Goal: Task Accomplishment & Management: Use online tool/utility

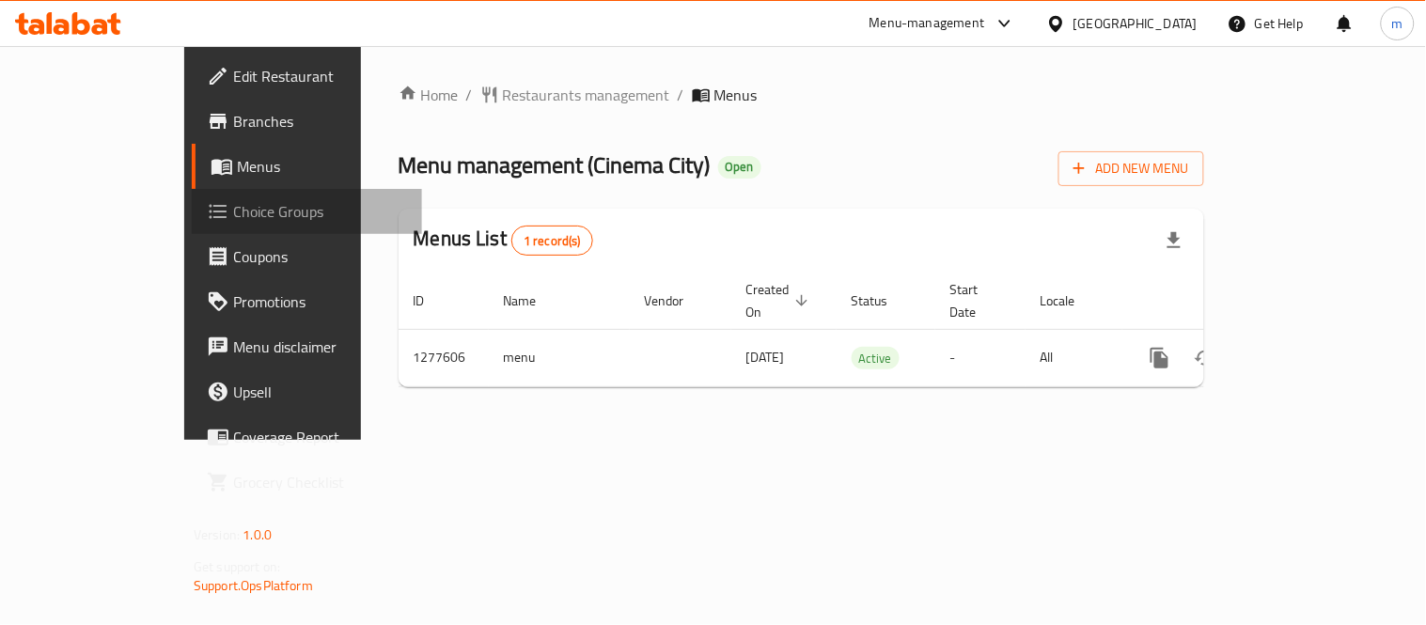
click at [233, 218] on span "Choice Groups" at bounding box center [320, 211] width 174 height 23
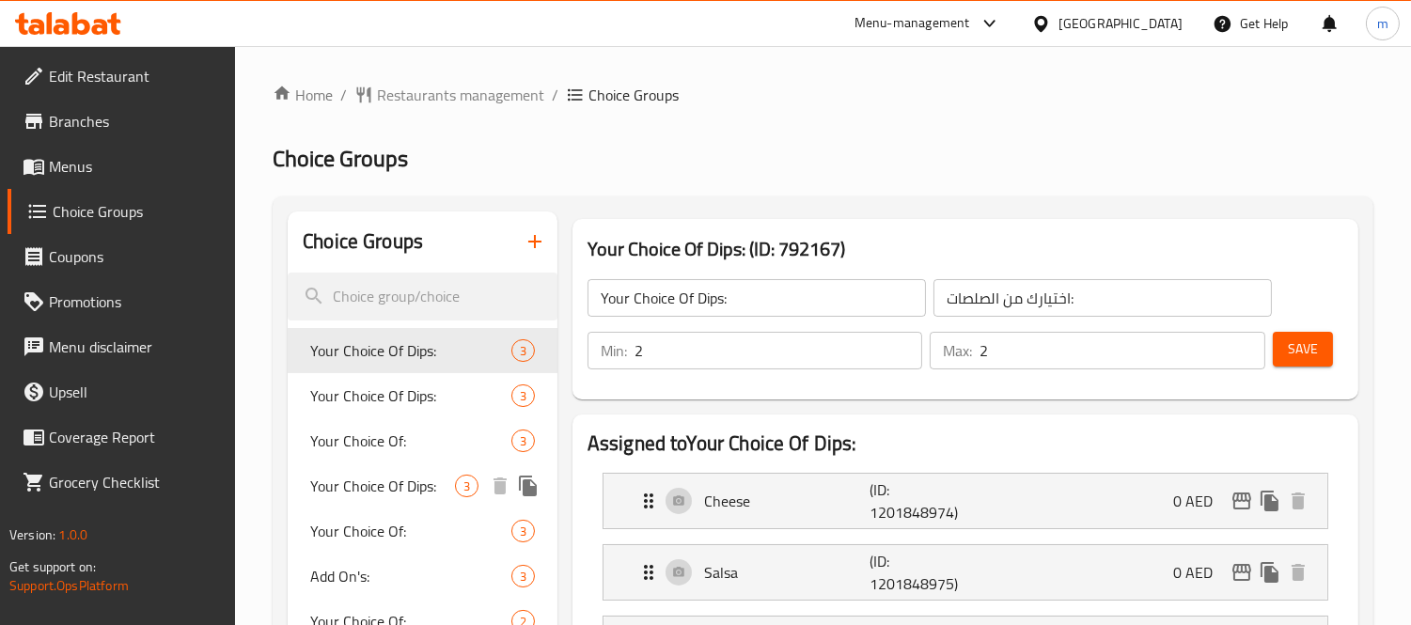
click at [390, 482] on span "Your Choice Of Dips:" at bounding box center [382, 486] width 145 height 23
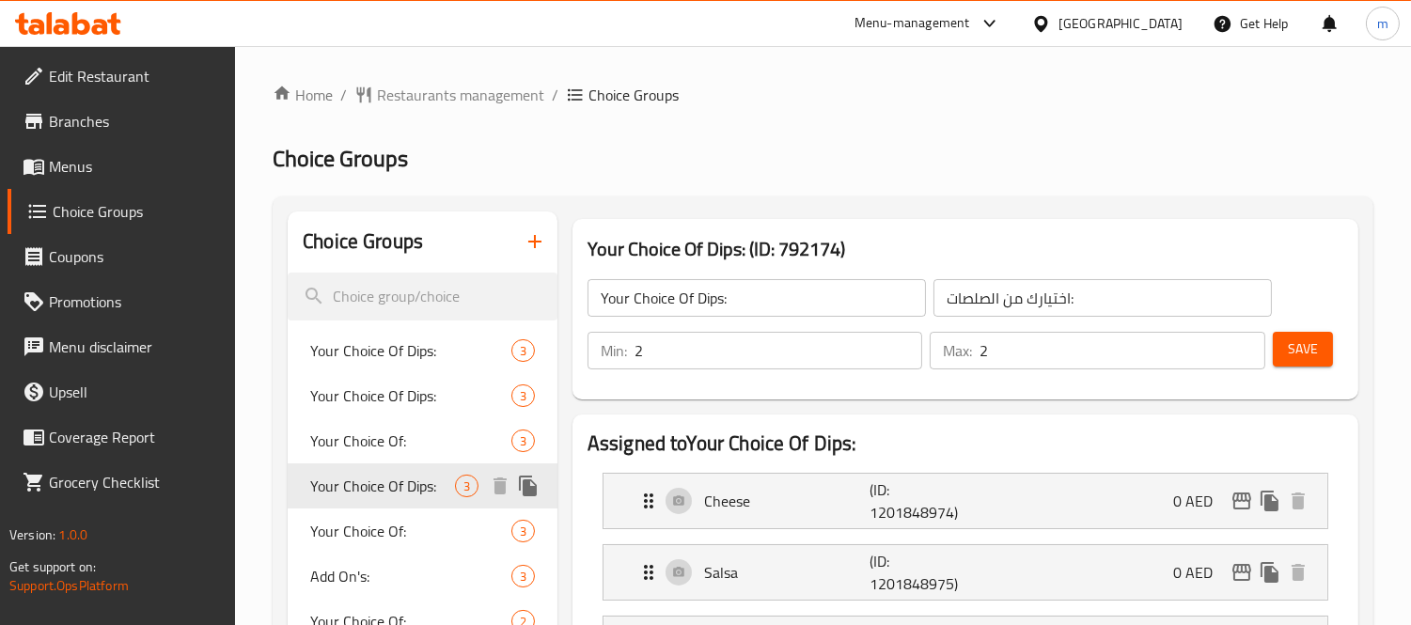
type input "إختيارك من الصلصة:"
type input "3"
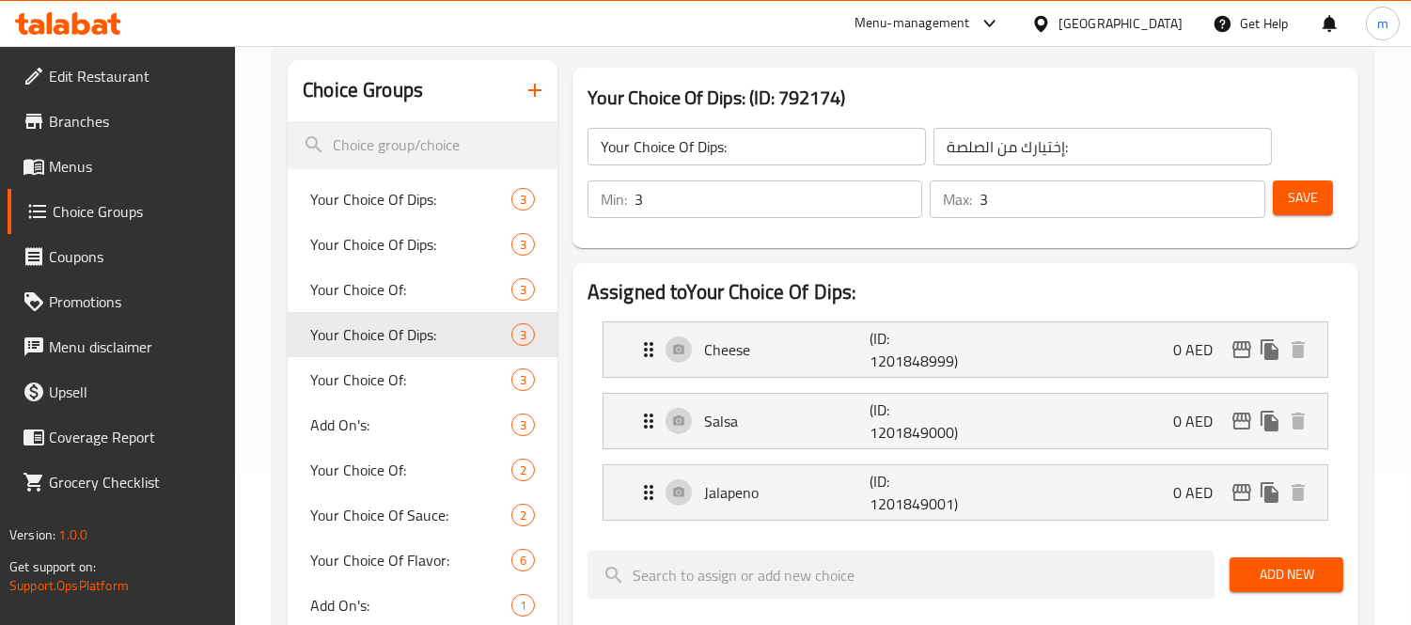
scroll to position [209, 0]
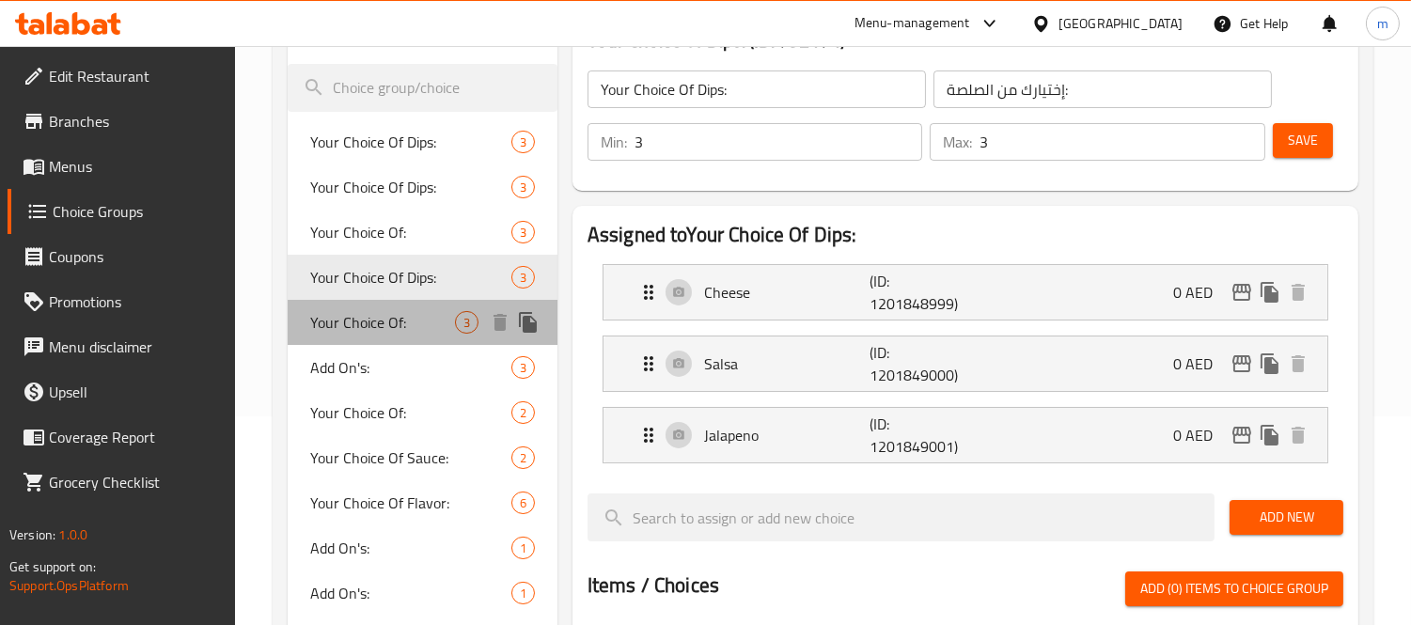
click at [348, 311] on span "Your Choice Of:" at bounding box center [382, 322] width 145 height 23
type input "Your Choice Of:"
type input "إختيارك من:"
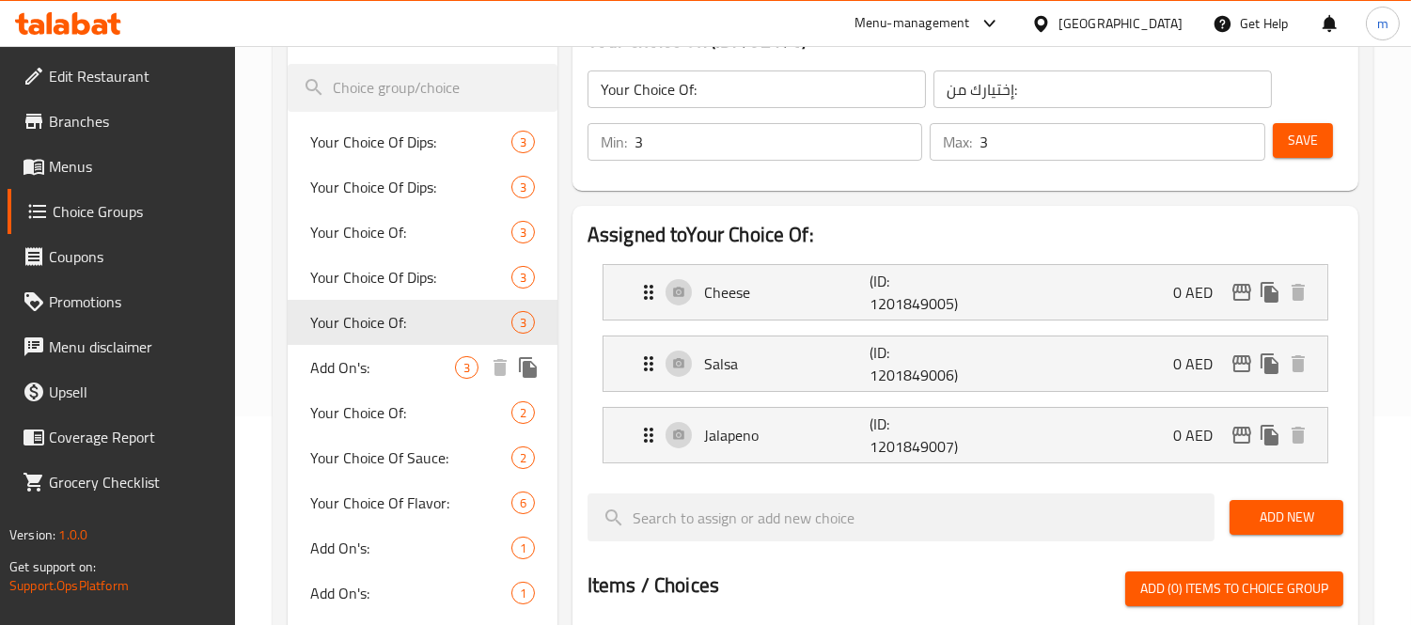
click at [360, 365] on span "Add On's:" at bounding box center [382, 367] width 145 height 23
type input "Add On's:"
type input "الإضافات:"
type input "0"
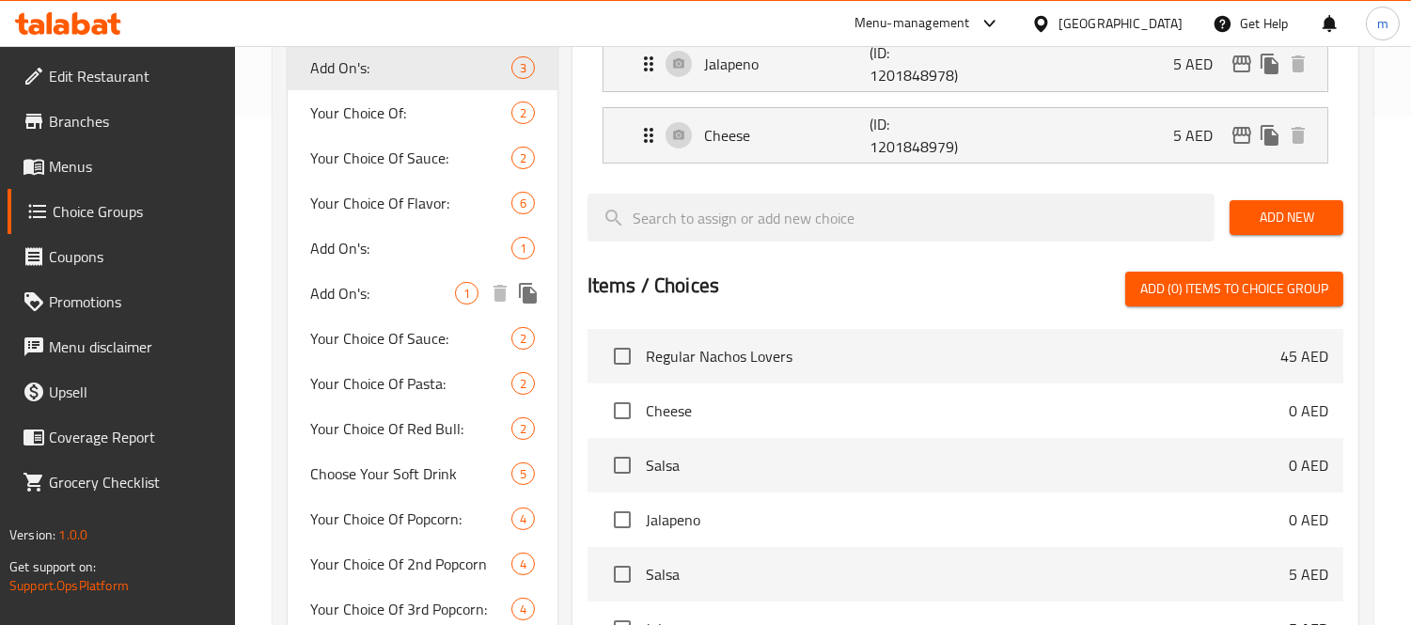
scroll to position [626, 0]
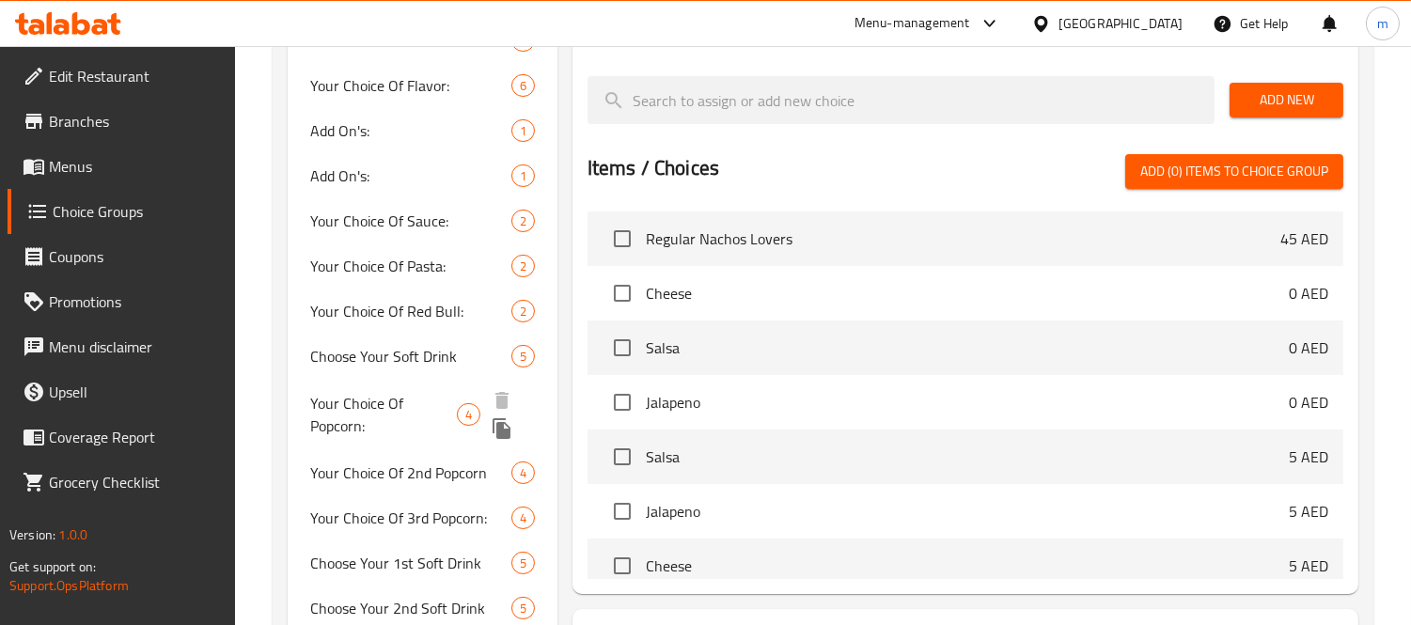
click at [387, 408] on span "Your Choice Of Popcorn:" at bounding box center [383, 414] width 147 height 45
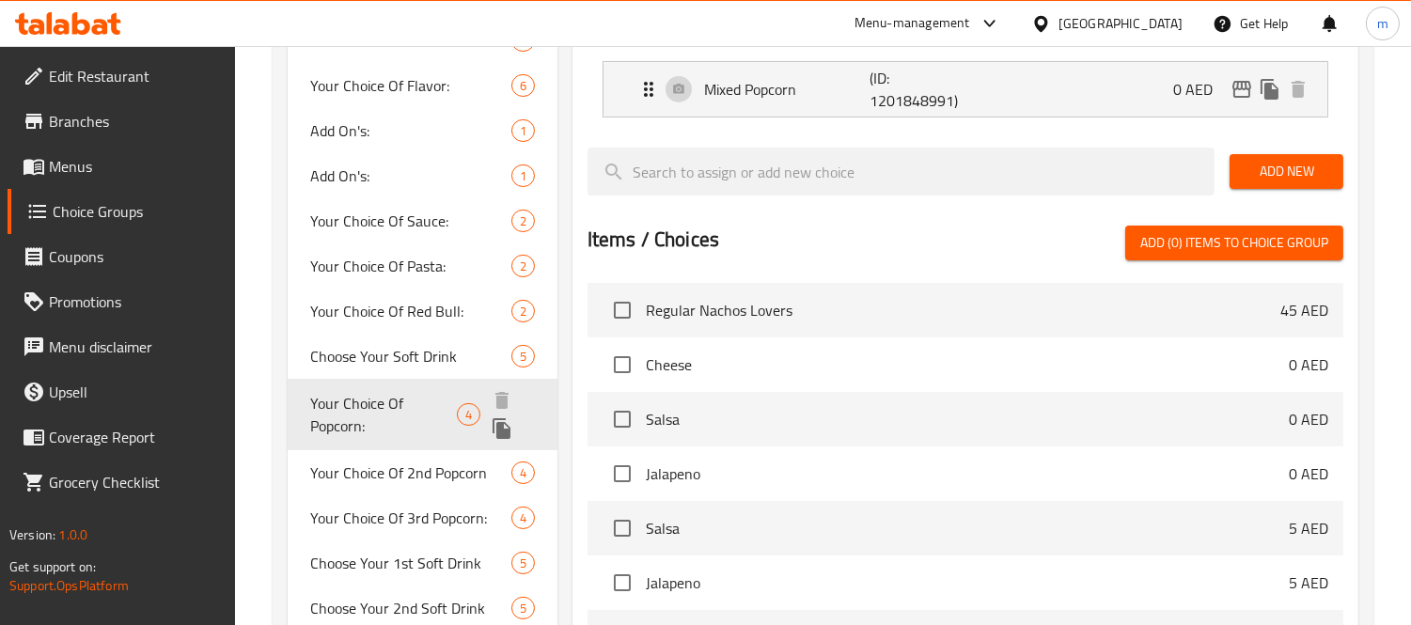
type input "Your Choice Of Popcorn:"
type input "إختيارك من نكهة الفشار:"
type input "1"
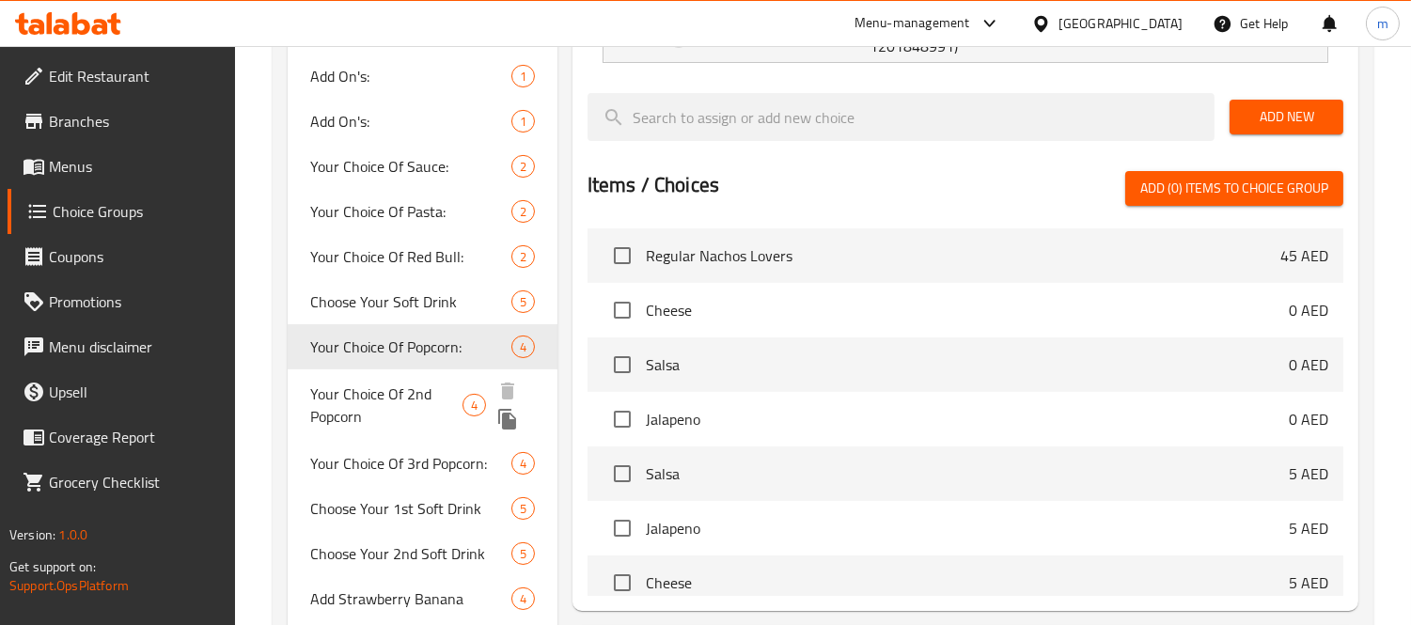
scroll to position [730, 0]
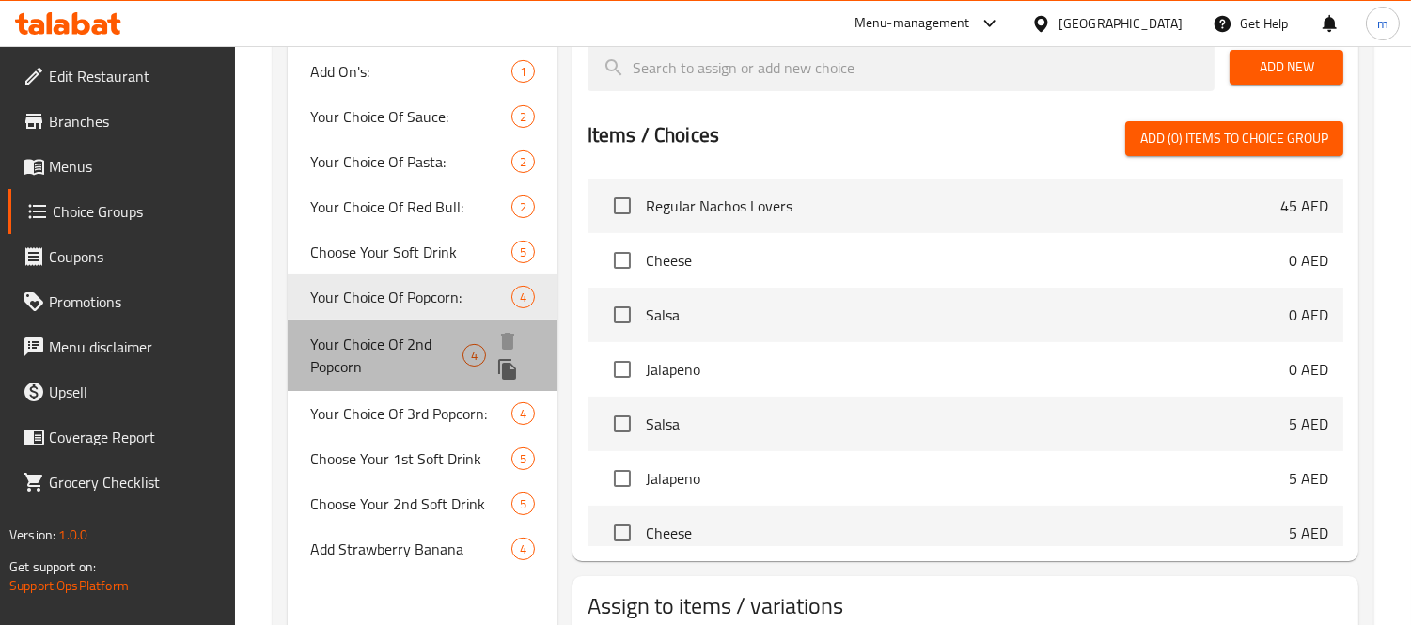
click at [374, 350] on span "Your Choice Of 2nd Popcorn" at bounding box center [386, 355] width 152 height 45
type input "Your Choice Of 2nd Popcorn"
type input "إختيارك من الفشار 2"
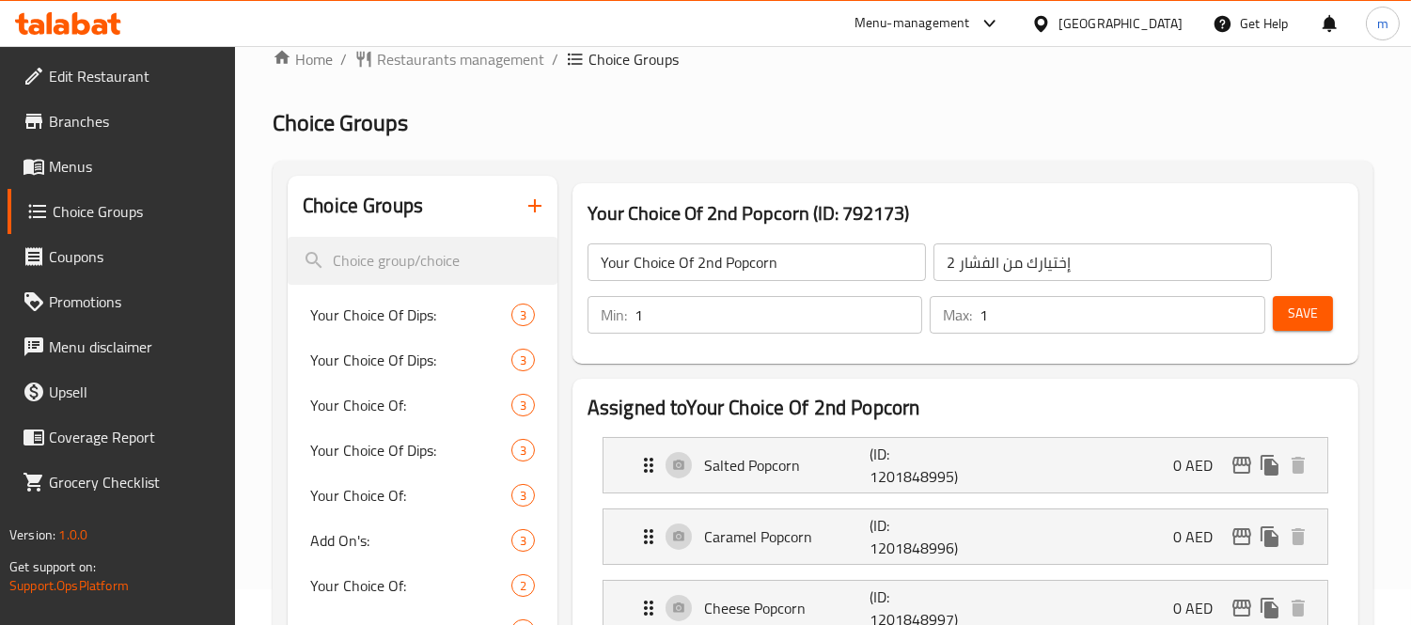
scroll to position [0, 0]
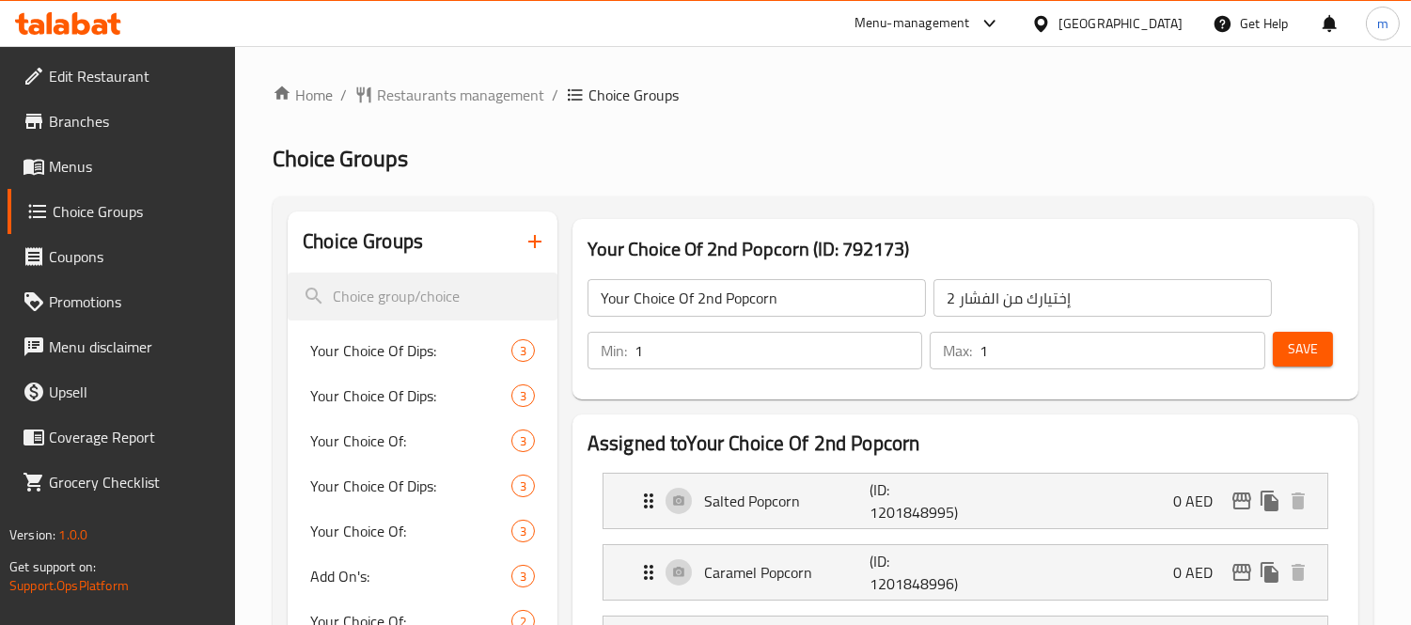
click at [92, 34] on icon at bounding box center [68, 23] width 106 height 23
